Goal: Transaction & Acquisition: Download file/media

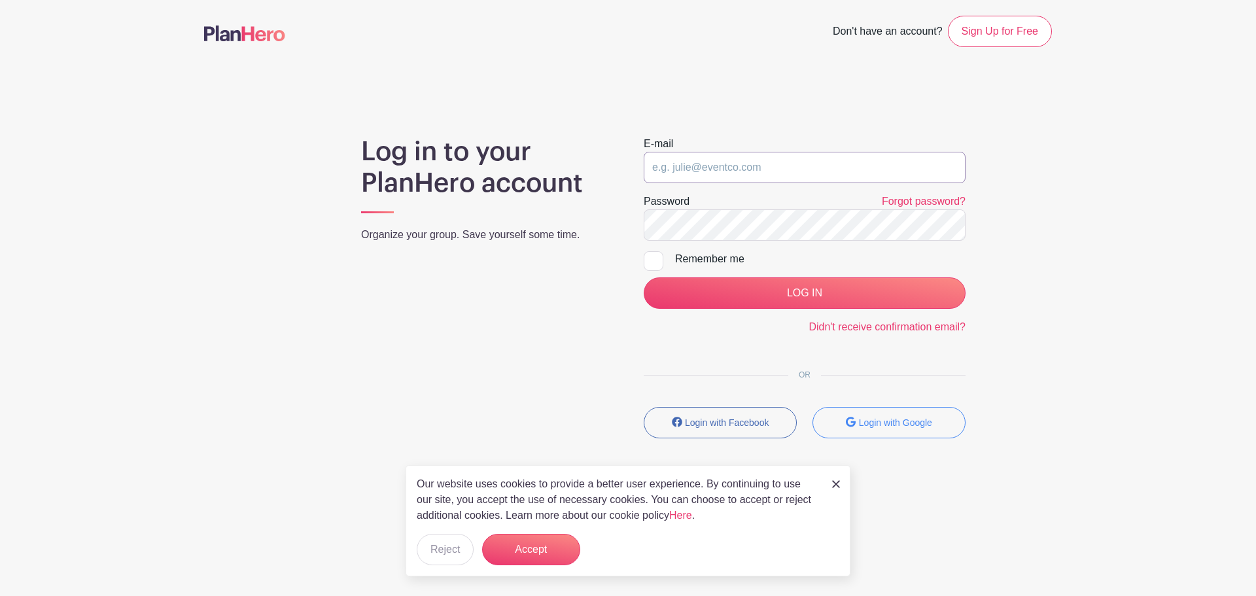
click at [729, 181] on input "email" at bounding box center [805, 167] width 322 height 31
type input "saycheeze@images-sc.com"
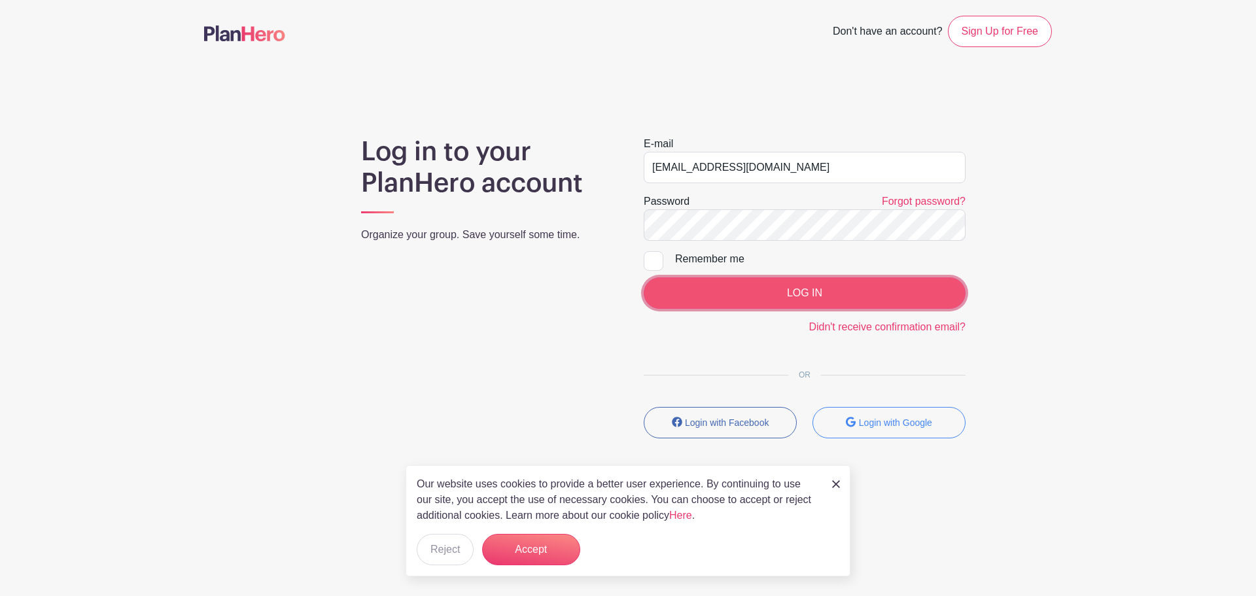
click at [798, 298] on input "LOG IN" at bounding box center [805, 292] width 322 height 31
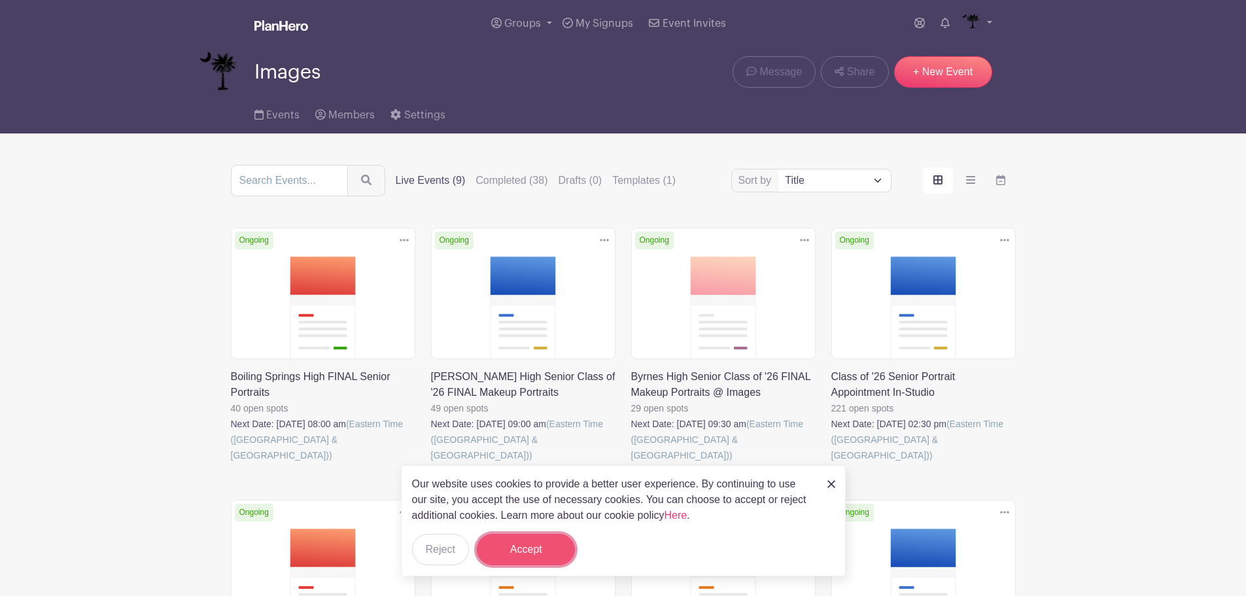
click at [535, 554] on button "Accept" at bounding box center [526, 549] width 98 height 31
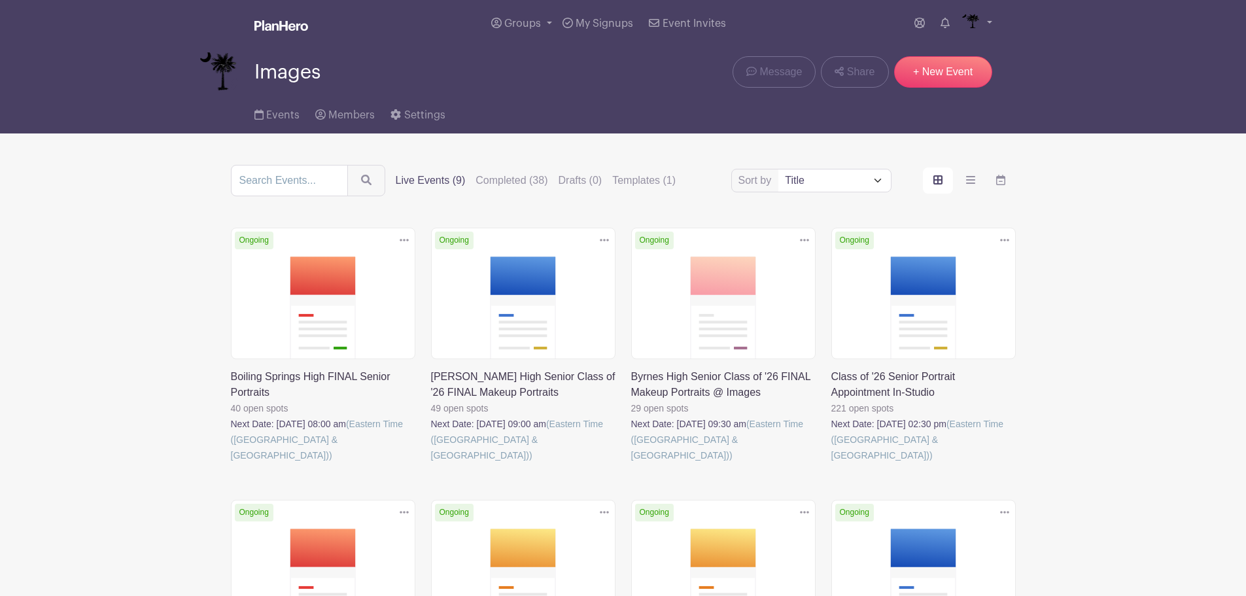
click at [231, 463] on link at bounding box center [231, 463] width 0 height 0
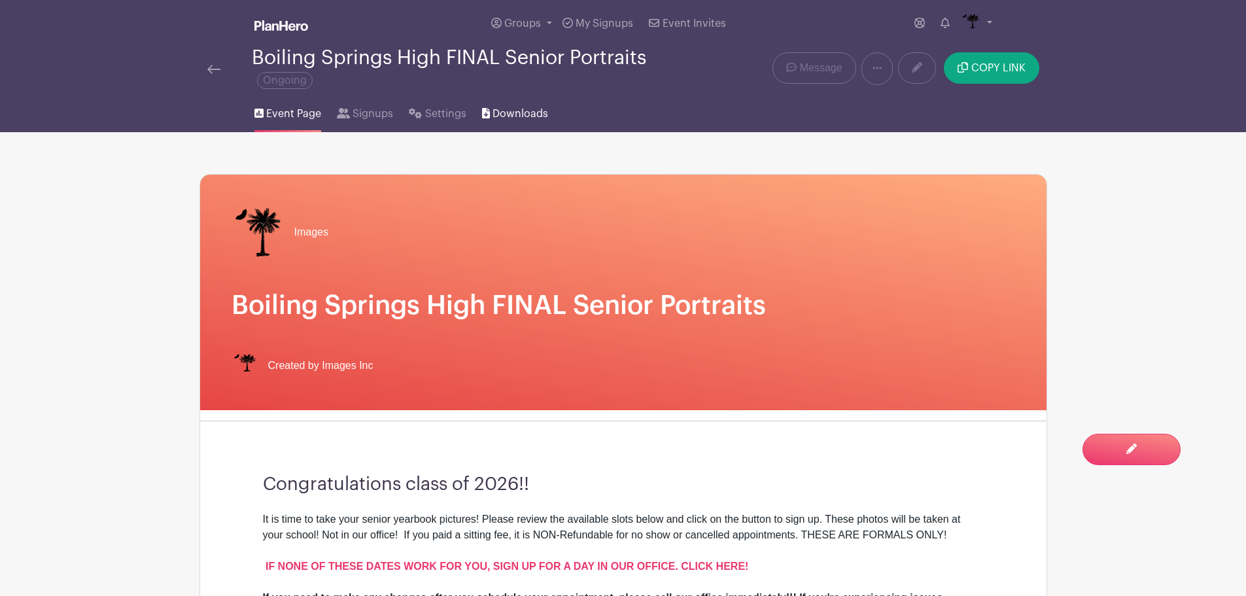
click at [523, 118] on span "Downloads" at bounding box center [521, 114] width 56 height 16
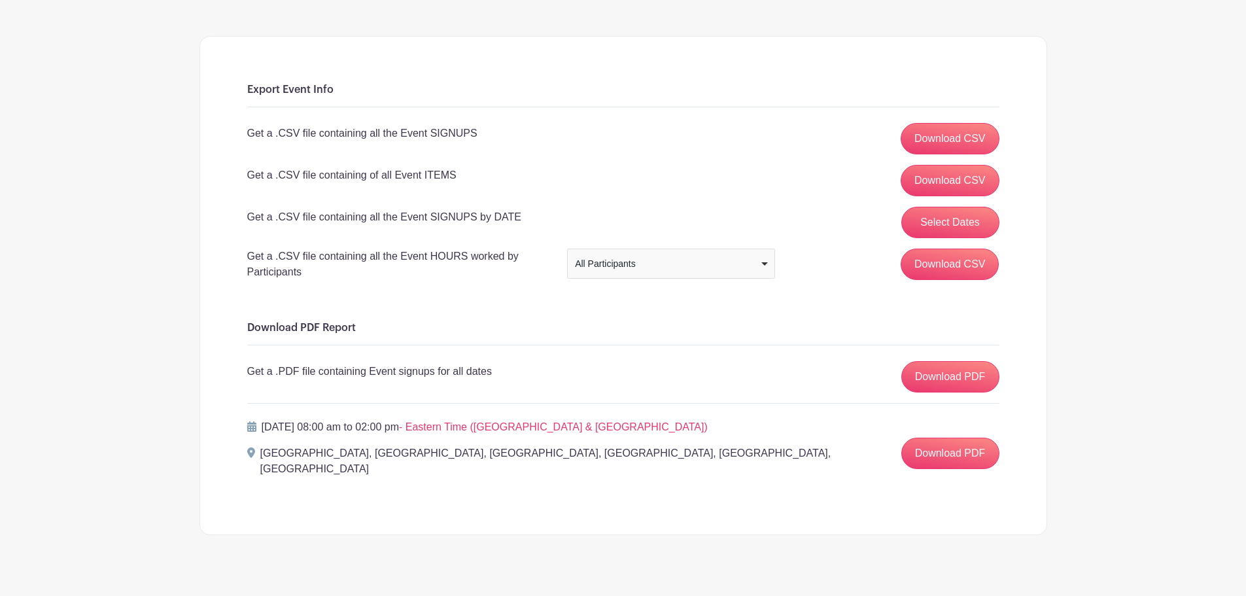
scroll to position [143, 0]
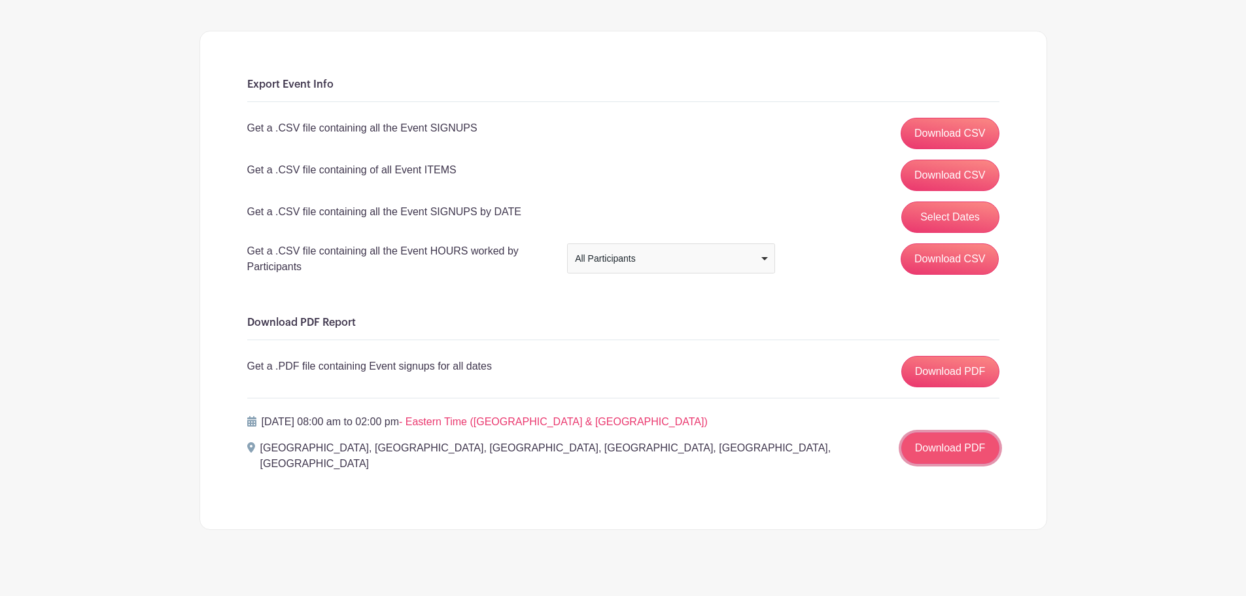
click at [976, 455] on link "Download PDF" at bounding box center [950, 447] width 98 height 31
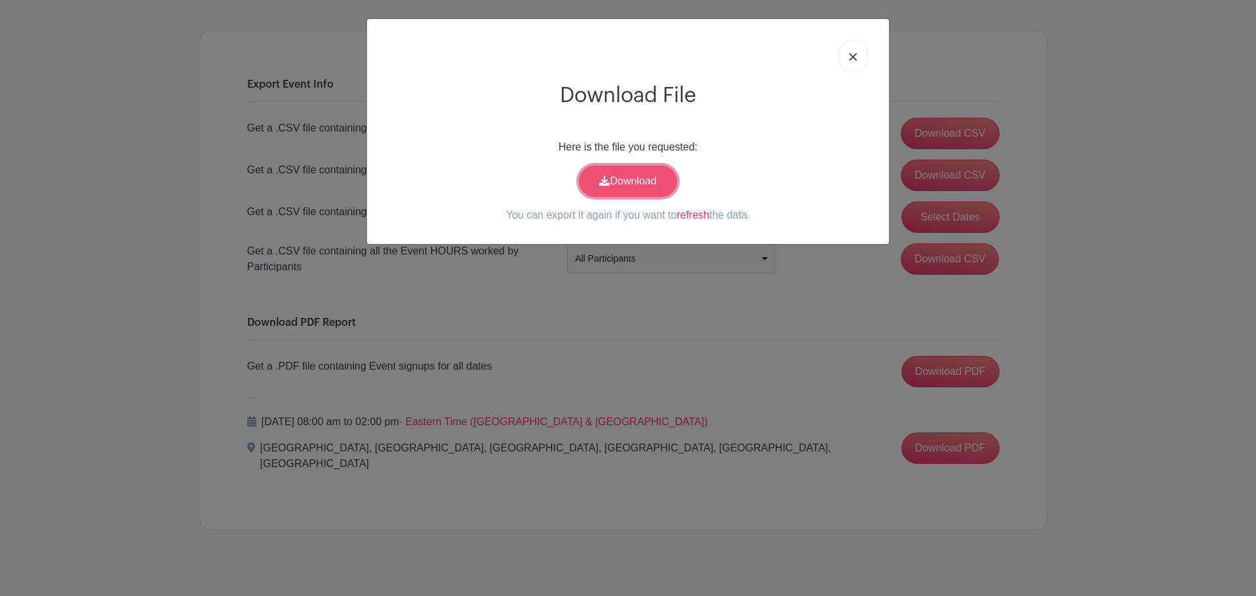
click at [621, 177] on link "Download" at bounding box center [628, 181] width 98 height 31
click at [854, 56] on img at bounding box center [853, 57] width 8 height 8
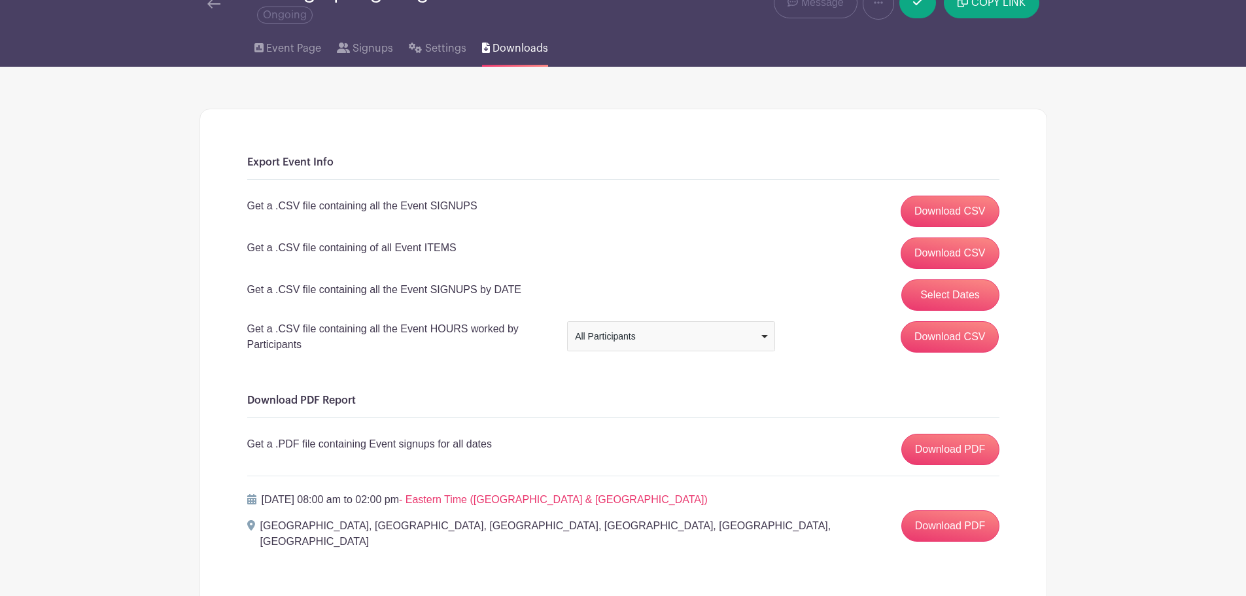
scroll to position [0, 0]
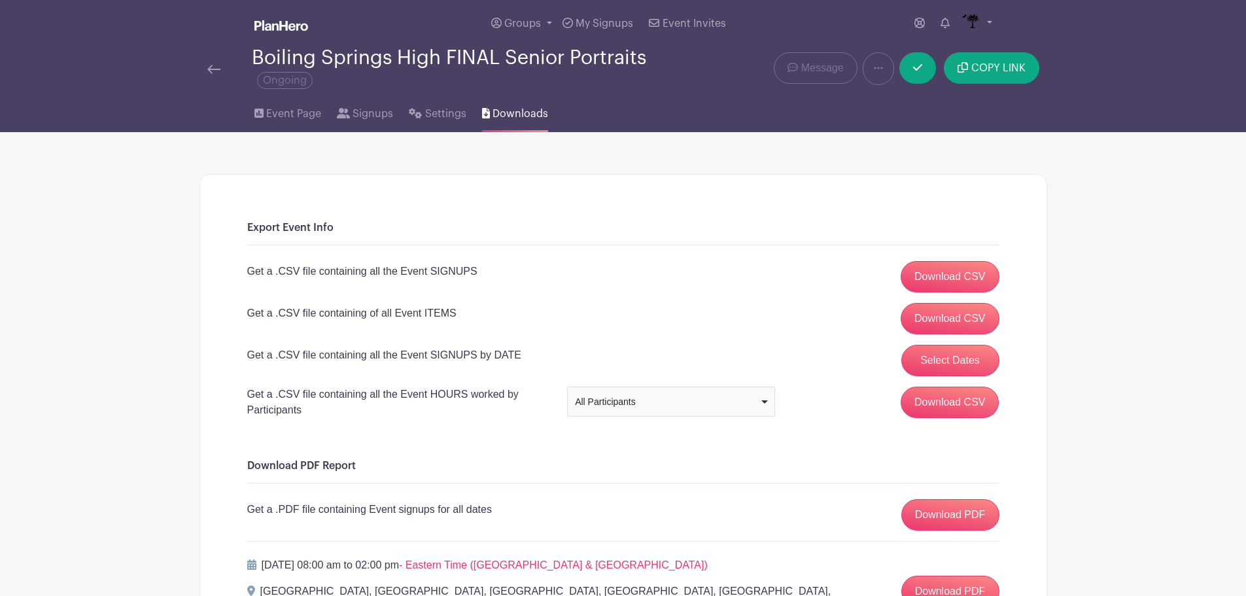
click at [210, 77] on div "Boiling Springs High FINAL Senior Portraits Ongoing" at bounding box center [446, 68] width 479 height 43
click at [215, 72] on img at bounding box center [213, 69] width 13 height 9
